Goal: Task Accomplishment & Management: Use online tool/utility

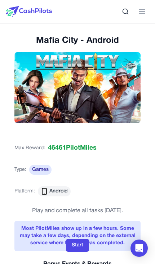
click at [40, 16] on img at bounding box center [29, 11] width 46 height 11
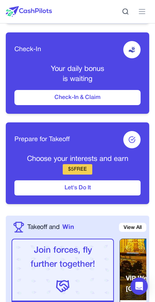
scroll to position [311, 0]
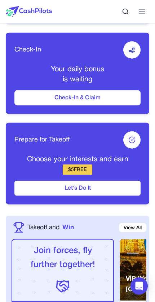
click at [108, 189] on button "Let's Do It" at bounding box center [77, 188] width 126 height 15
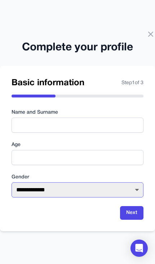
click at [107, 191] on select "**********" at bounding box center [78, 190] width 132 height 15
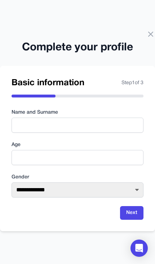
click at [152, 31] on icon at bounding box center [150, 34] width 9 height 9
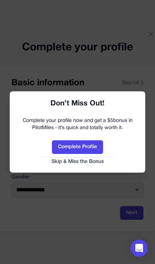
click at [90, 165] on button "Skip & Miss the Bonus" at bounding box center [77, 161] width 121 height 7
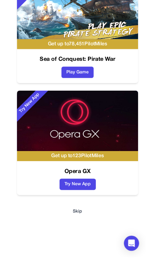
scroll to position [48, 0]
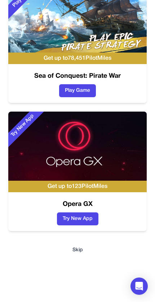
click at [81, 247] on button "Skip" at bounding box center [77, 250] width 10 height 7
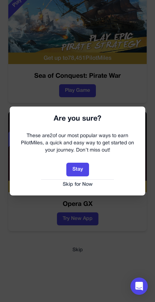
click at [83, 185] on button "Skip for Now" at bounding box center [77, 184] width 121 height 7
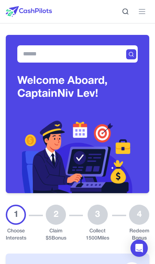
click at [144, 11] on icon at bounding box center [142, 11] width 9 height 9
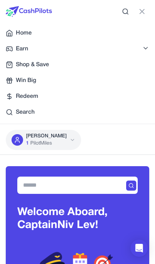
click at [151, 45] on link "Earn" at bounding box center [77, 49] width 155 height 14
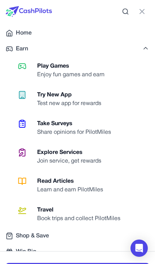
click at [149, 44] on link "Earn" at bounding box center [77, 49] width 155 height 14
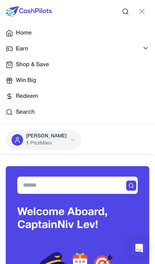
click at [142, 13] on icon at bounding box center [142, 11] width 9 height 9
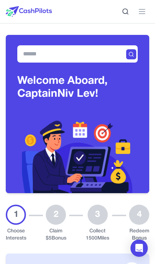
click at [143, 15] on icon at bounding box center [142, 11] width 9 height 9
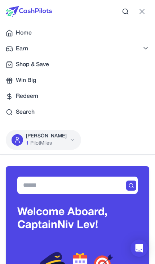
click at [140, 15] on icon at bounding box center [142, 11] width 9 height 9
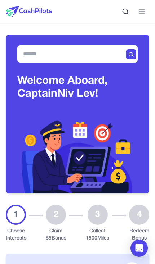
click at [138, 16] on button at bounding box center [142, 11] width 14 height 14
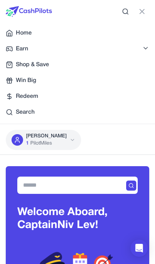
click at [59, 144] on div "Niv Lev 1 PilotMiles" at bounding box center [43, 140] width 75 height 20
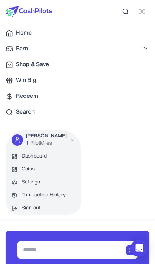
click at [143, 12] on icon at bounding box center [142, 11] width 4 height 4
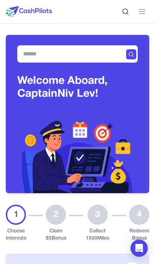
click at [147, 13] on button at bounding box center [142, 11] width 14 height 14
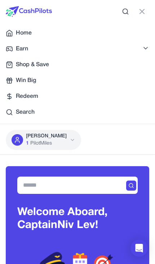
click at [33, 79] on span "Win Big" at bounding box center [26, 80] width 20 height 9
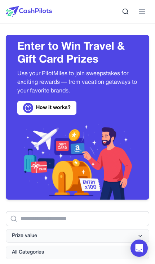
click at [140, 17] on button at bounding box center [142, 11] width 14 height 14
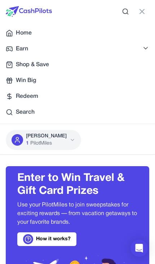
click at [27, 49] on span "Earn" at bounding box center [22, 49] width 12 height 9
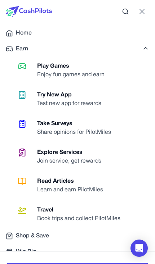
click at [97, 116] on link "Take Surveys Share opinions for PilotMiles" at bounding box center [82, 128] width 146 height 26
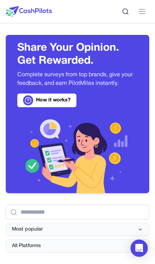
click at [144, 15] on icon at bounding box center [142, 11] width 9 height 9
click at [38, 15] on img at bounding box center [29, 11] width 46 height 11
